Goal: Information Seeking & Learning: Learn about a topic

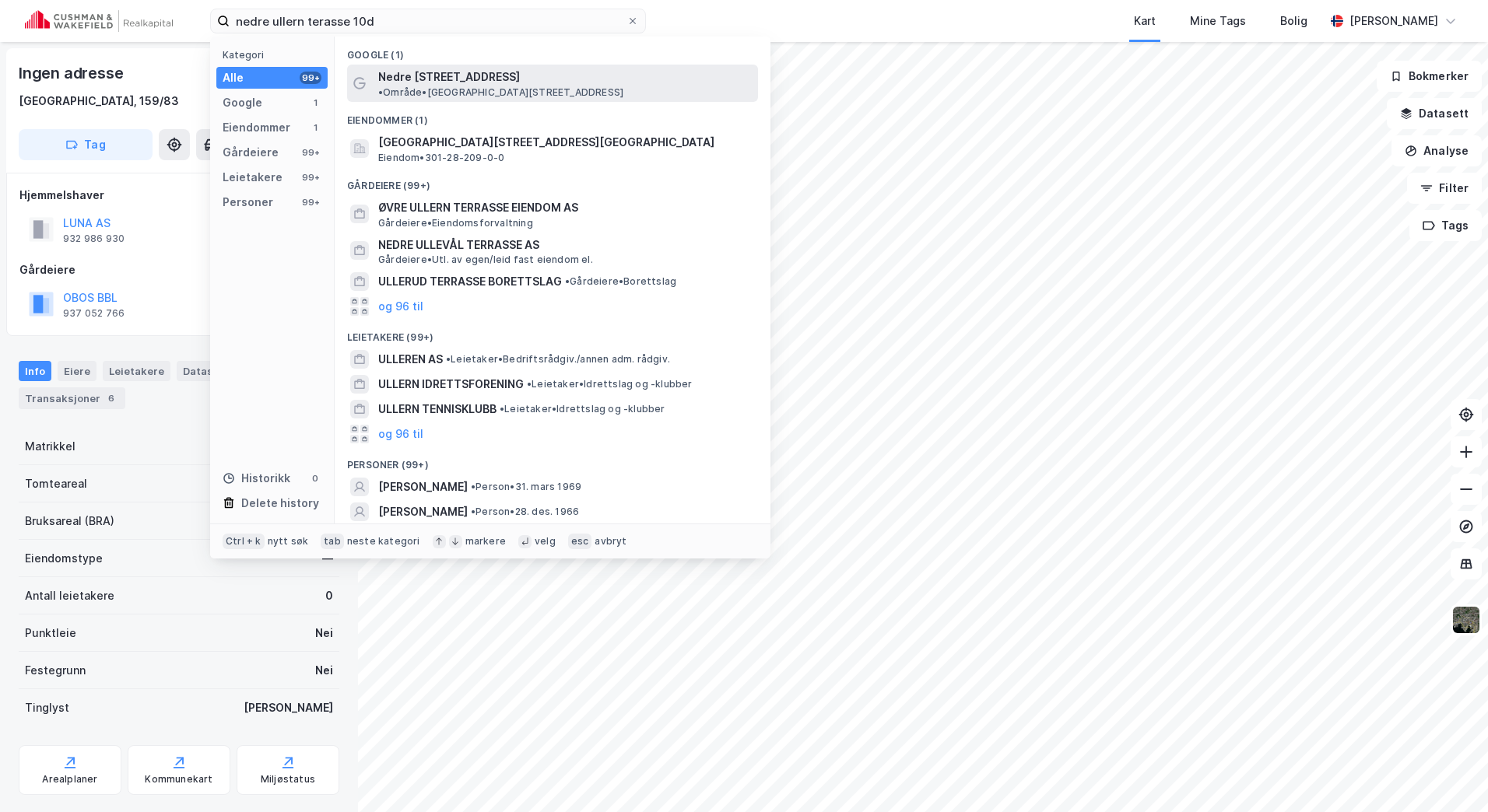
type input "nedre ullern terasse 10d"
click at [503, 79] on span "Nedre [STREET_ADDRESS]" at bounding box center [449, 77] width 142 height 19
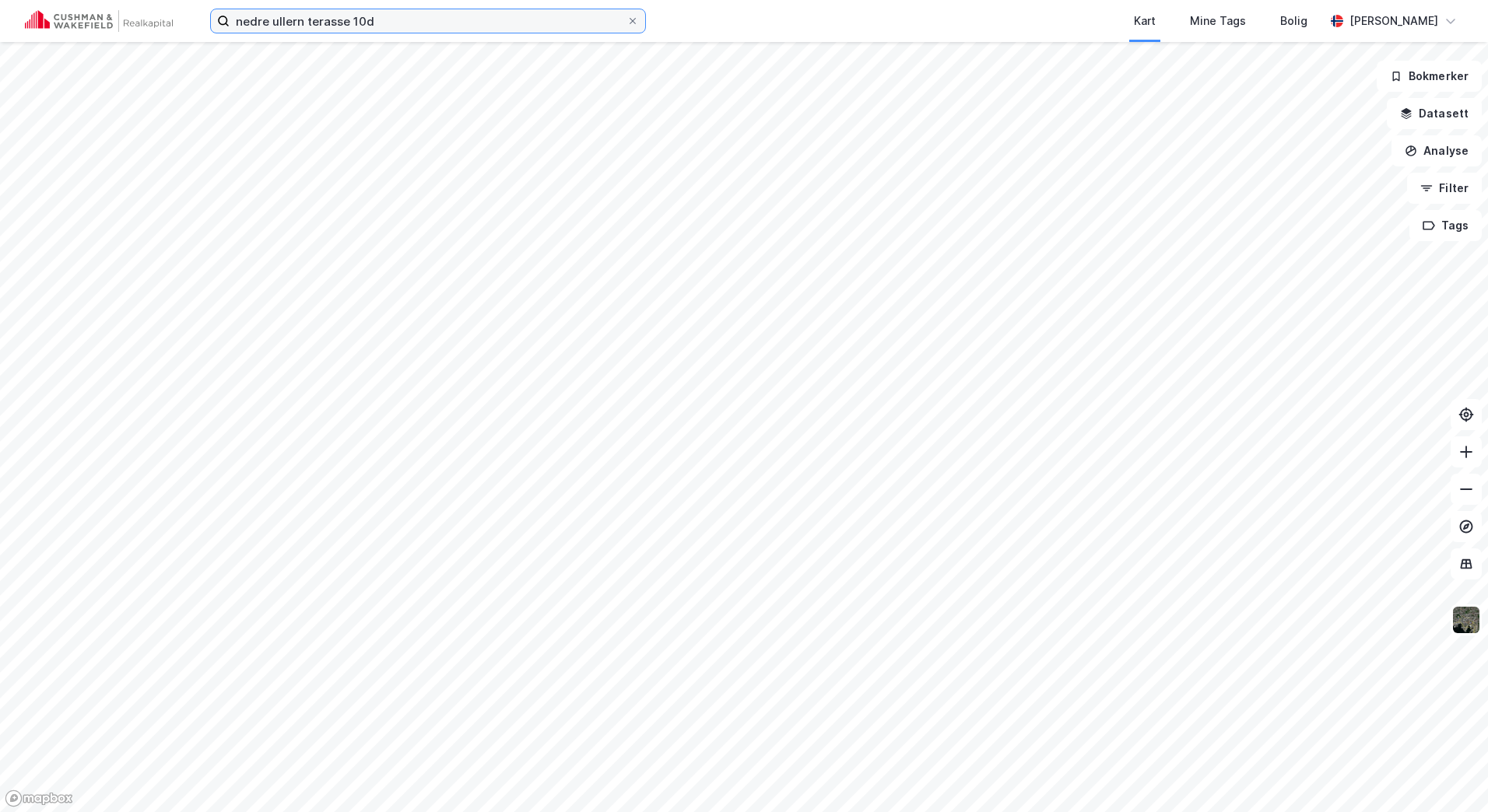
click at [419, 16] on input "nedre ullern terasse 10d" at bounding box center [427, 20] width 397 height 23
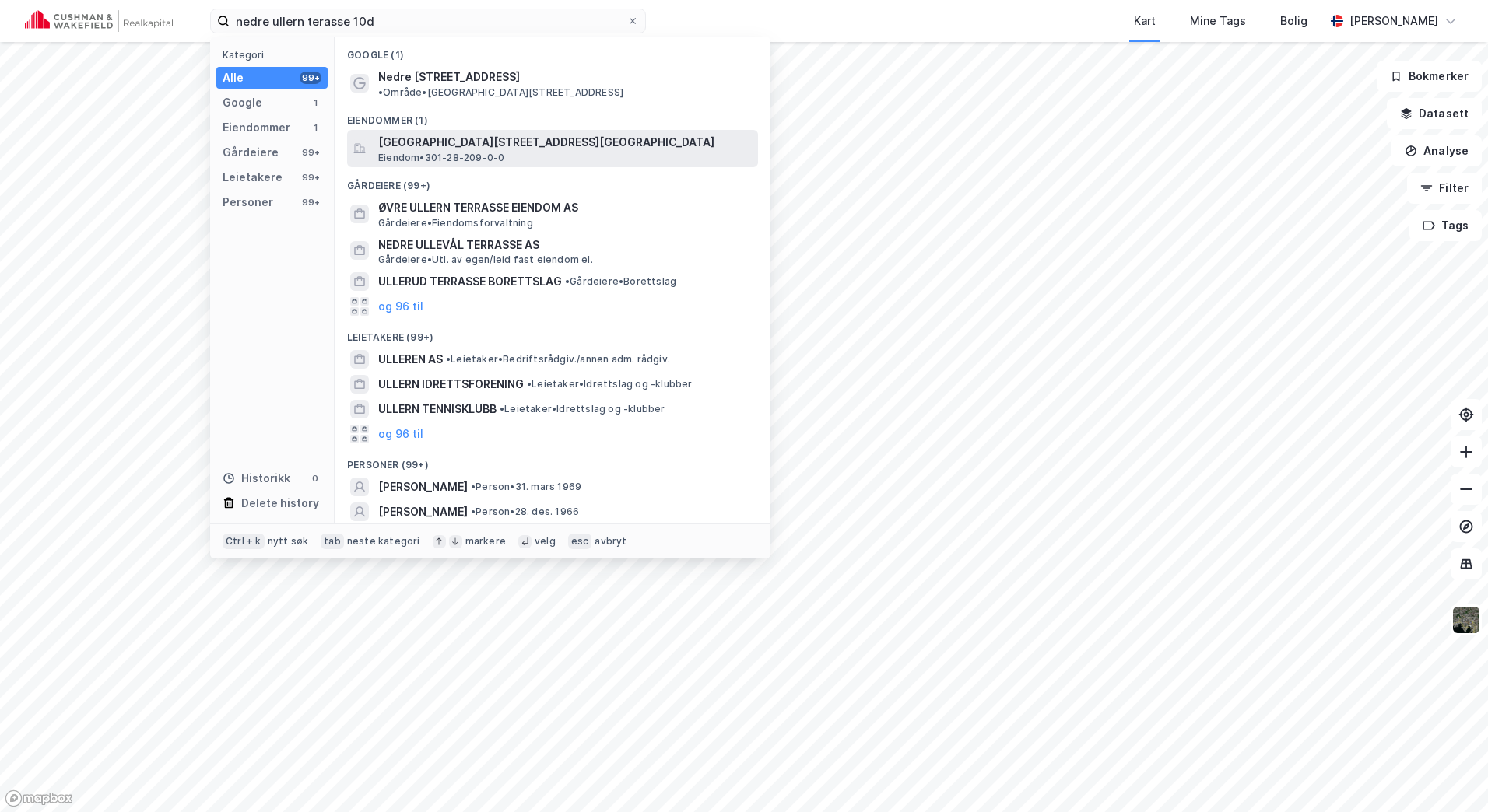
click at [514, 133] on span "[GEOGRAPHIC_DATA][STREET_ADDRESS][GEOGRAPHIC_DATA]" at bounding box center [565, 143] width 374 height 19
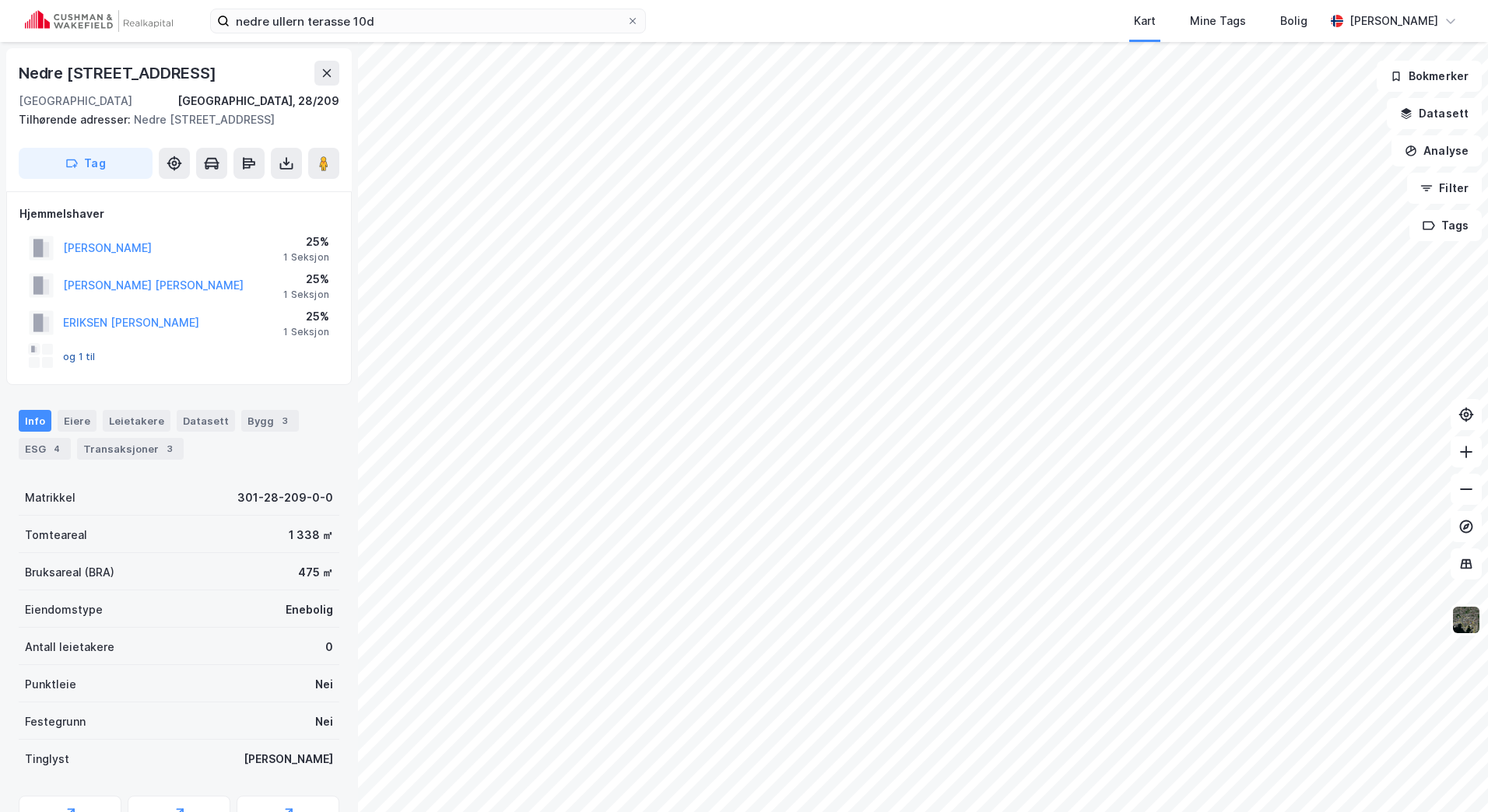
click at [0, 0] on button "og 1 til" at bounding box center [0, 0] width 0 height 0
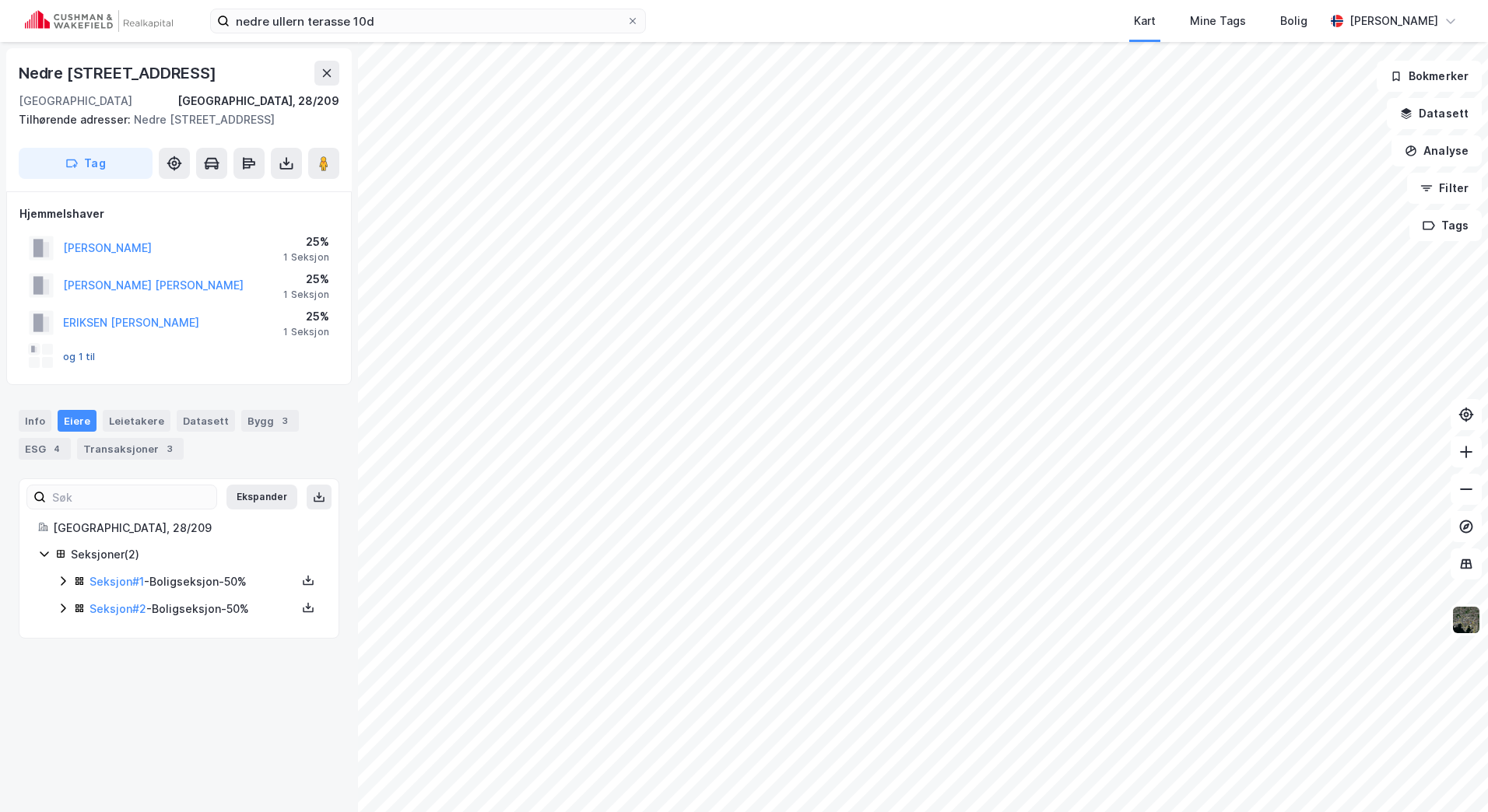
click at [0, 0] on button "og 1 til" at bounding box center [0, 0] width 0 height 0
drag, startPoint x: 45, startPoint y: 421, endPoint x: 61, endPoint y: 420, distance: 16.0
click at [46, 421] on div "Info" at bounding box center [35, 421] width 32 height 22
